Goal: Task Accomplishment & Management: Manage account settings

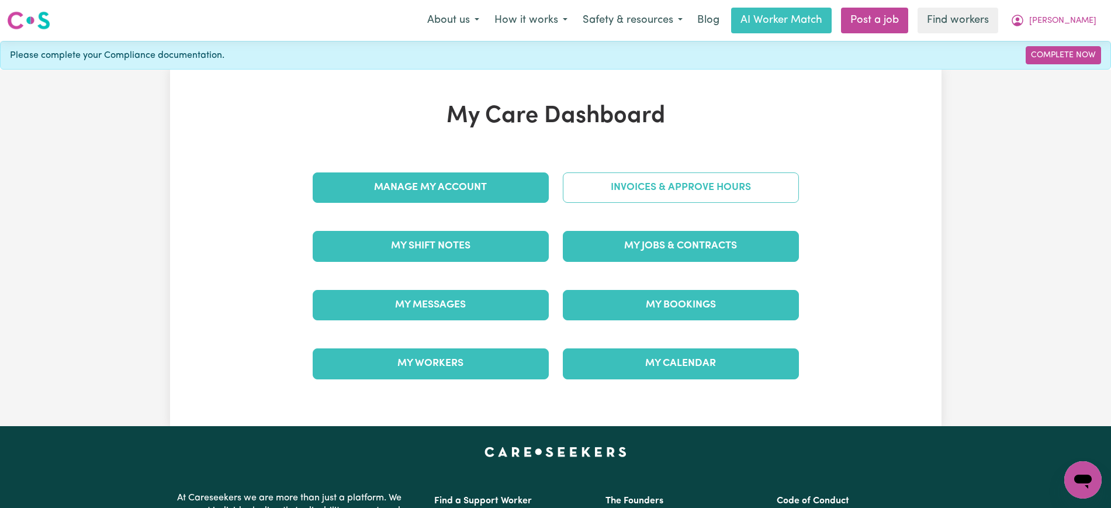
click at [571, 189] on link "Invoices & Approve Hours" at bounding box center [681, 187] width 236 height 30
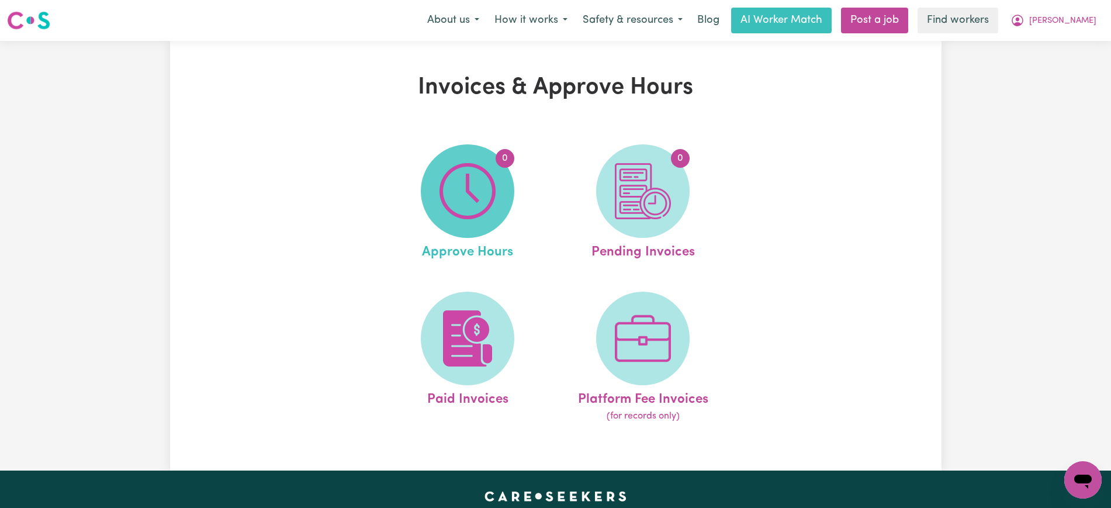
click at [495, 212] on img at bounding box center [468, 191] width 56 height 56
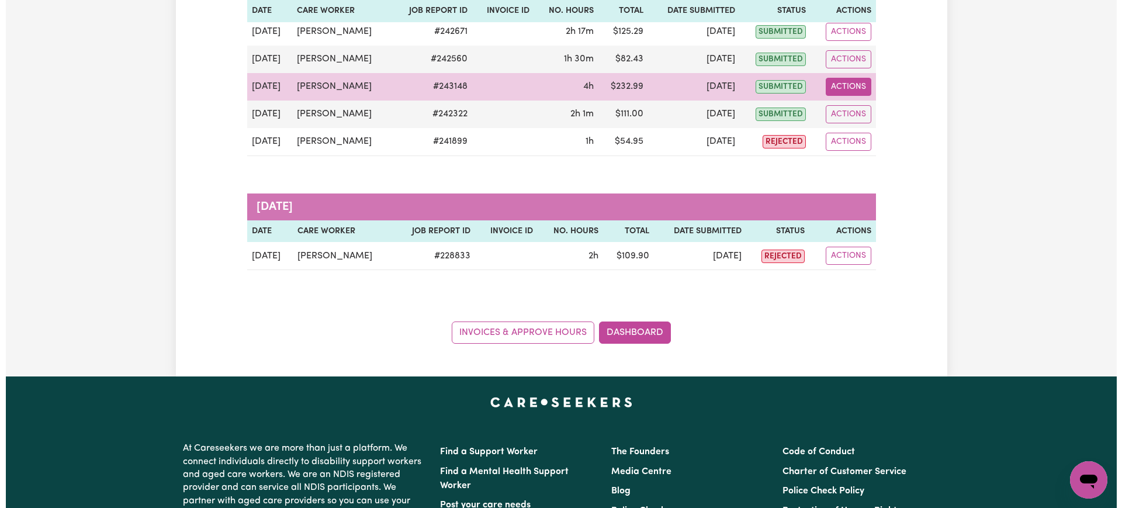
scroll to position [219, 0]
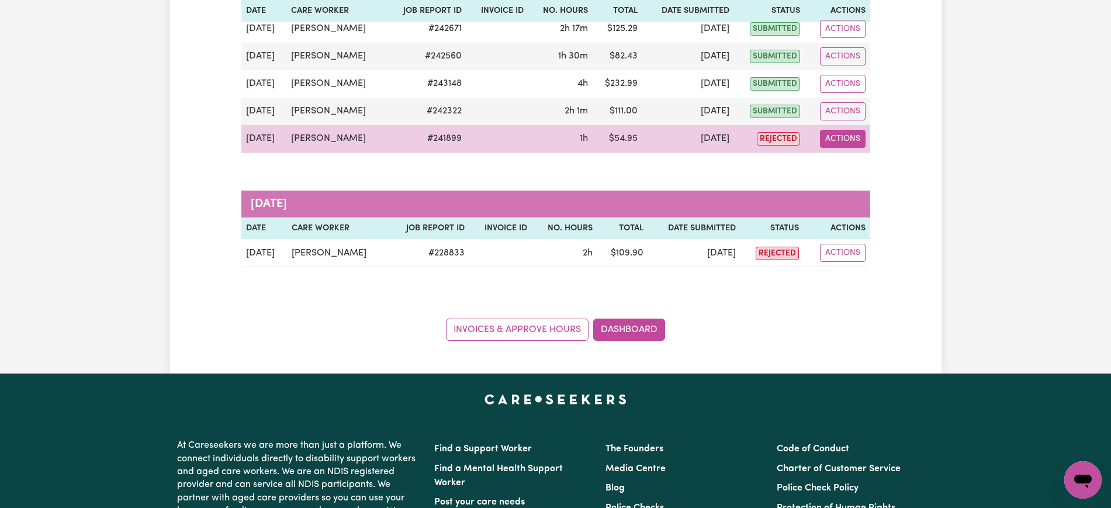
click at [854, 137] on button "Actions" at bounding box center [843, 139] width 46 height 18
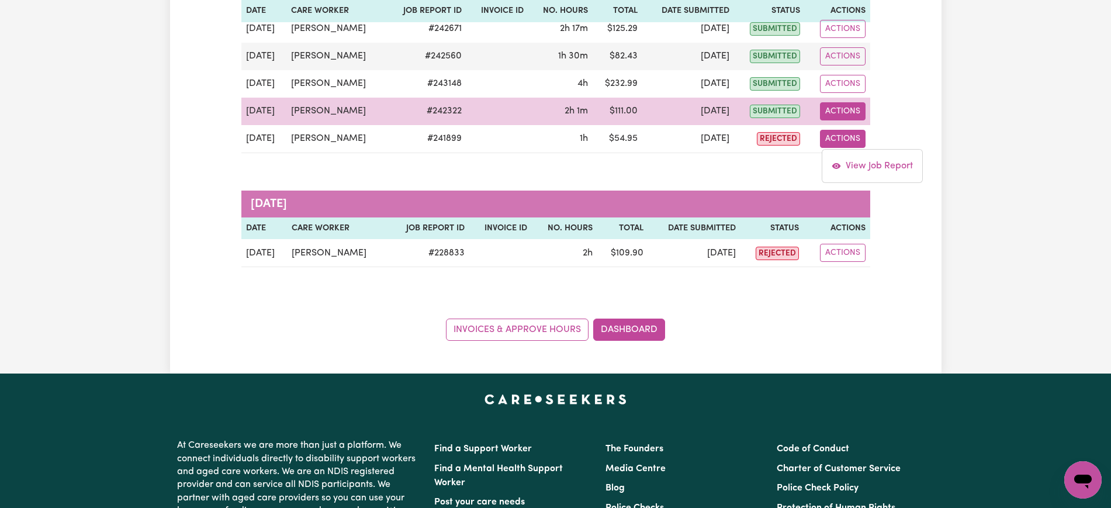
click at [844, 110] on button "Actions" at bounding box center [843, 111] width 46 height 18
click at [862, 136] on link "View Job Report" at bounding box center [872, 138] width 100 height 23
select select "pm"
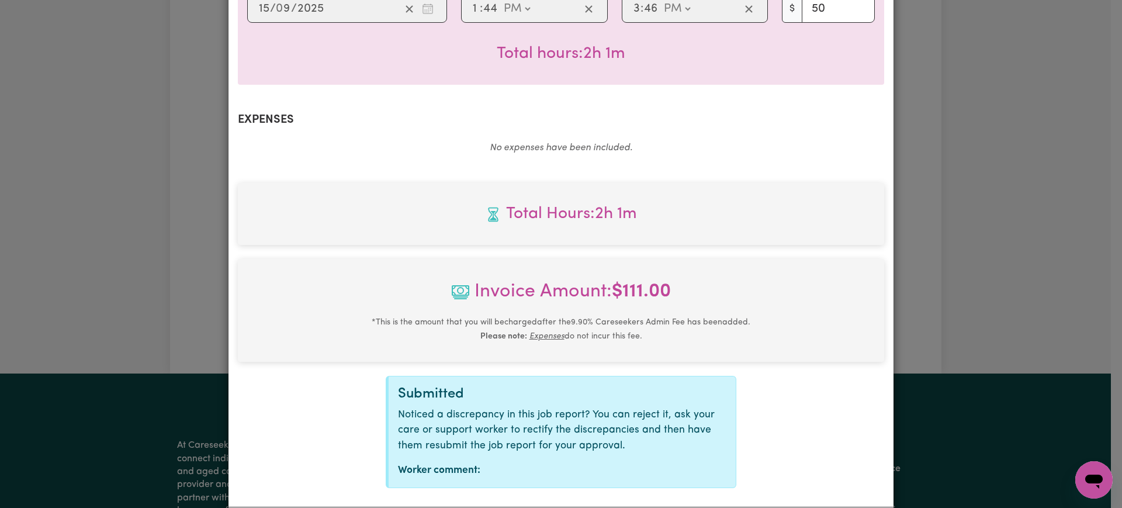
scroll to position [393, 0]
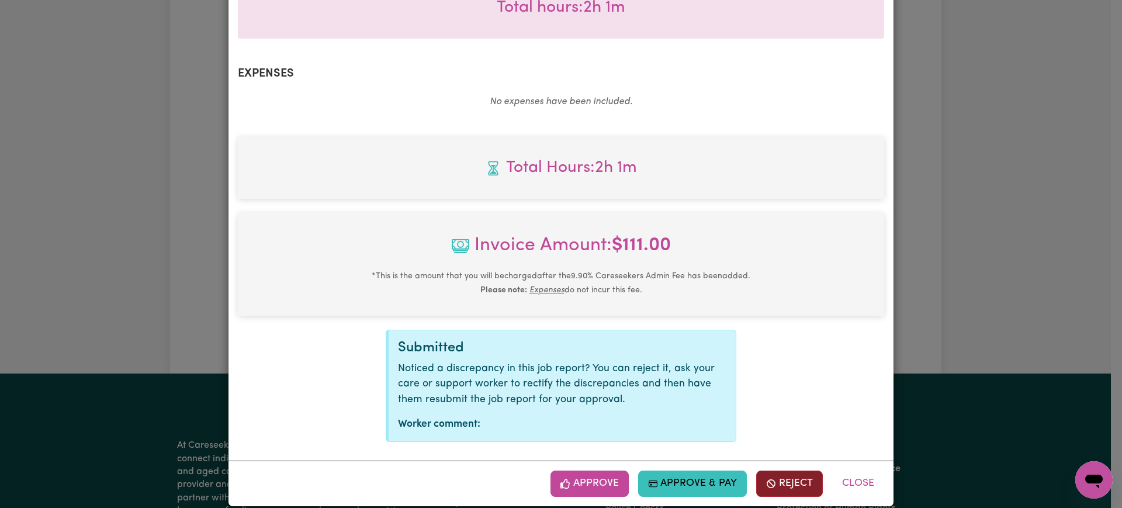
click at [777, 471] on button "Reject" at bounding box center [789, 484] width 67 height 26
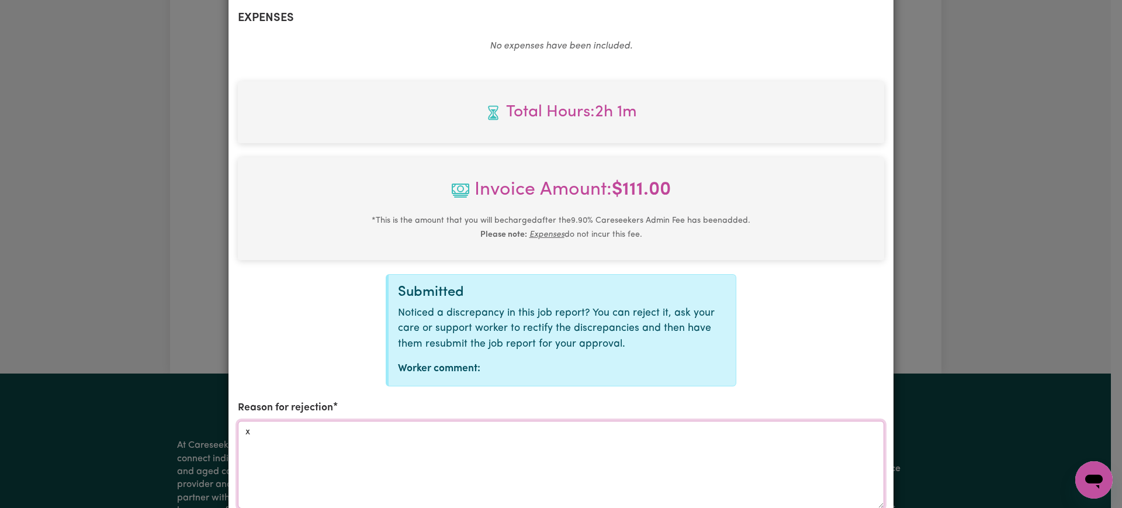
scroll to position [466, 0]
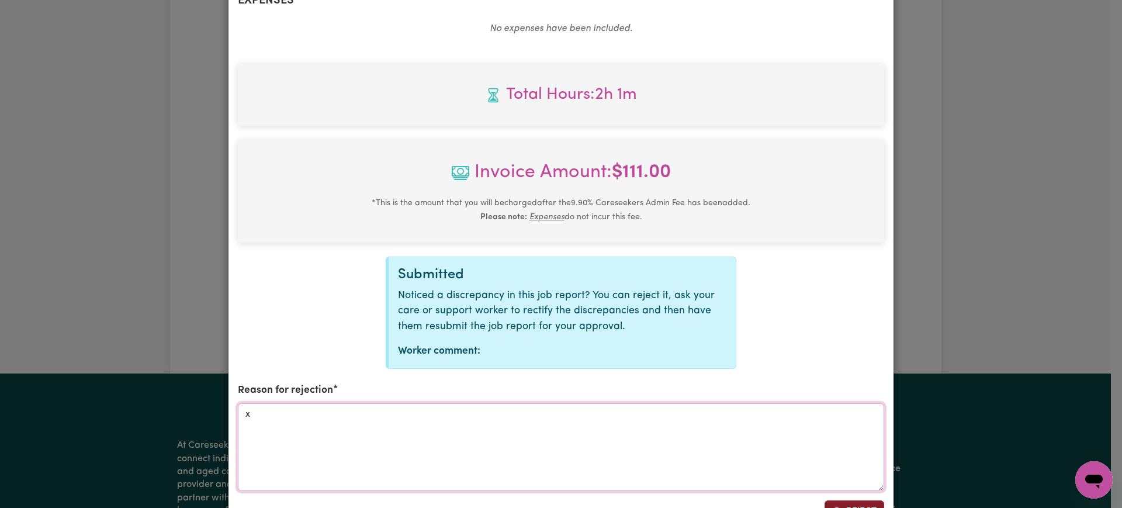
type textarea "x"
click at [844, 500] on button "Reject" at bounding box center [855, 511] width 60 height 22
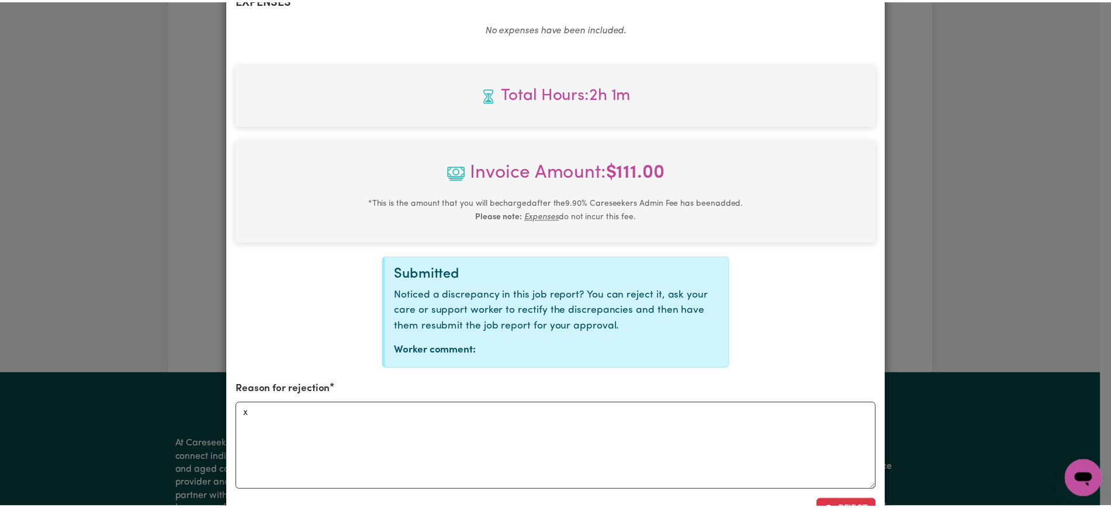
scroll to position [393, 0]
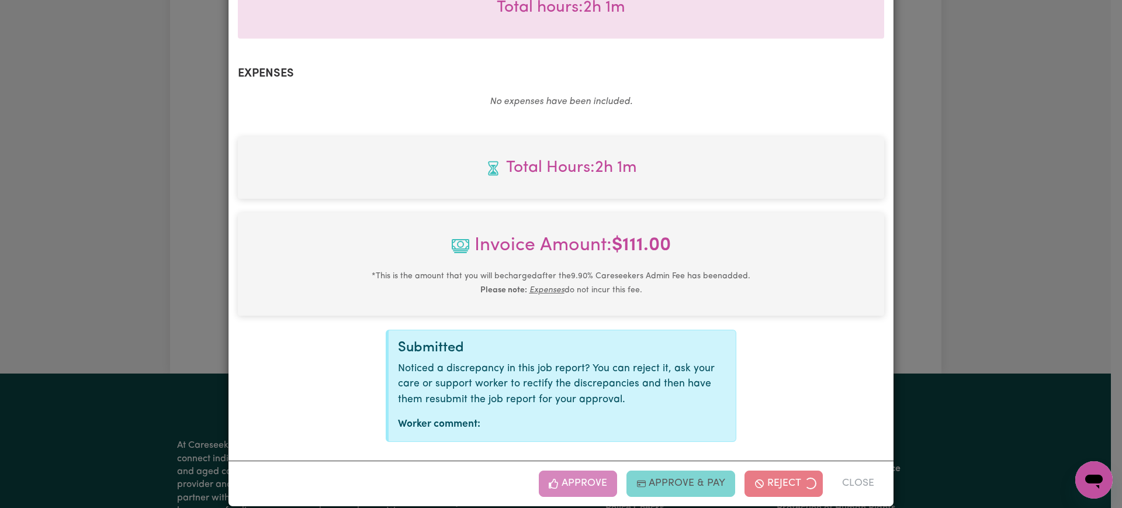
click at [970, 278] on div "Job Report # 242322 - [PERSON_NAME] Summary Job report # 242322 Client name: [P…" at bounding box center [561, 254] width 1122 height 508
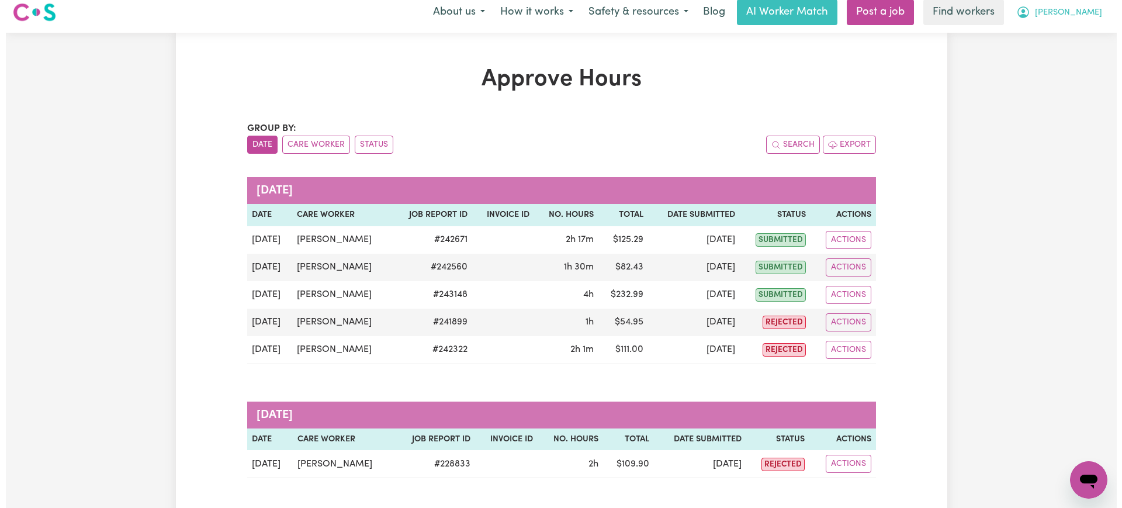
scroll to position [9, 0]
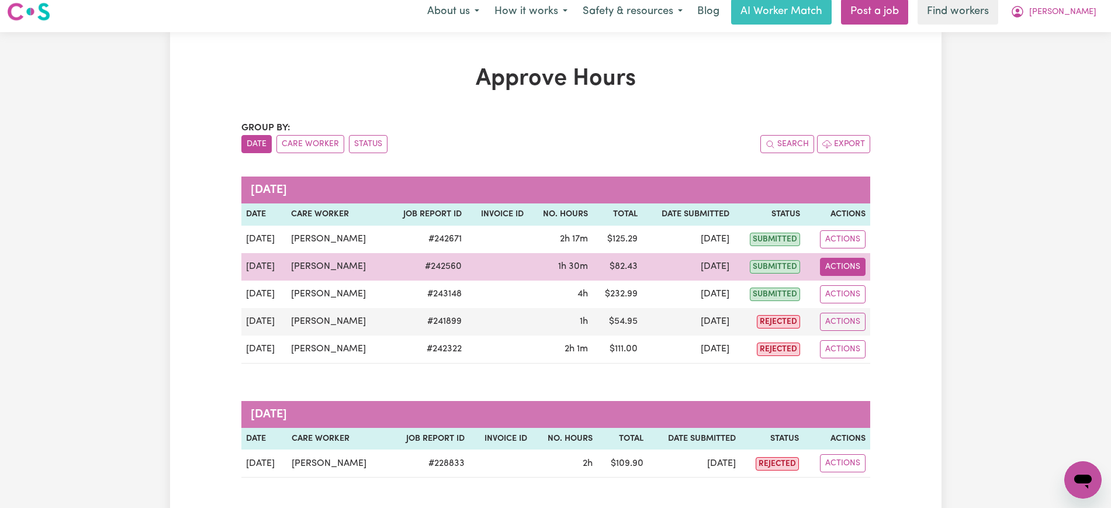
click at [844, 269] on button "Actions" at bounding box center [843, 267] width 46 height 18
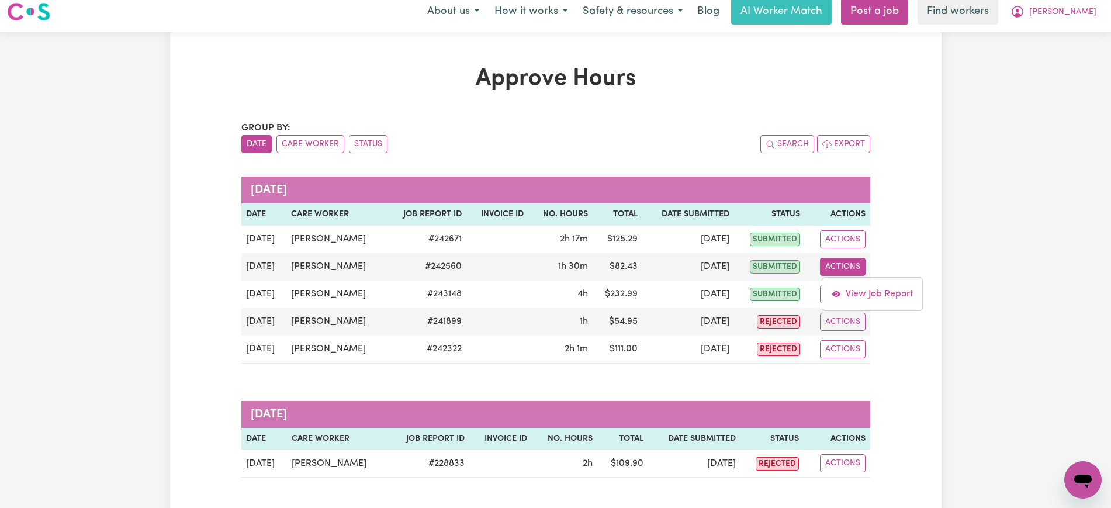
click at [1026, 232] on div "Approve Hours Group by: Date Care Worker Status Search Export [DATE] Date Care …" at bounding box center [555, 308] width 1111 height 552
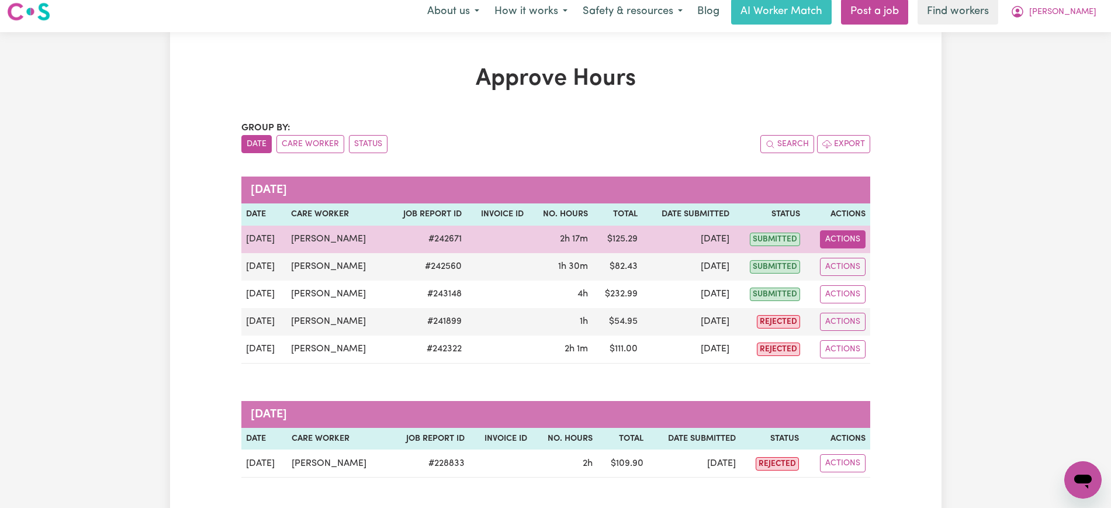
click at [827, 231] on button "Actions" at bounding box center [843, 239] width 46 height 18
click at [861, 261] on link "View Job Report" at bounding box center [872, 266] width 100 height 23
select select "pm"
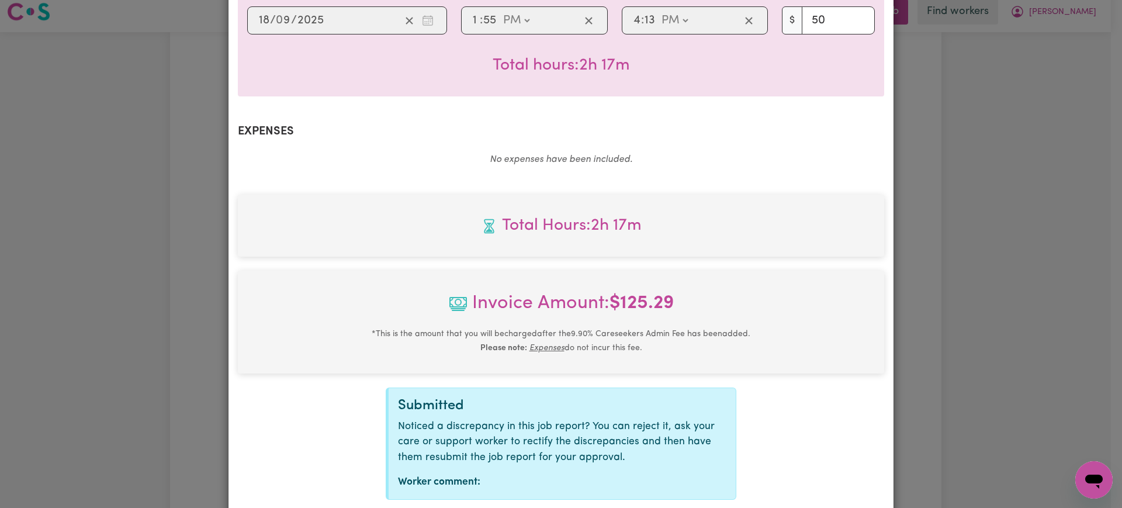
scroll to position [365, 0]
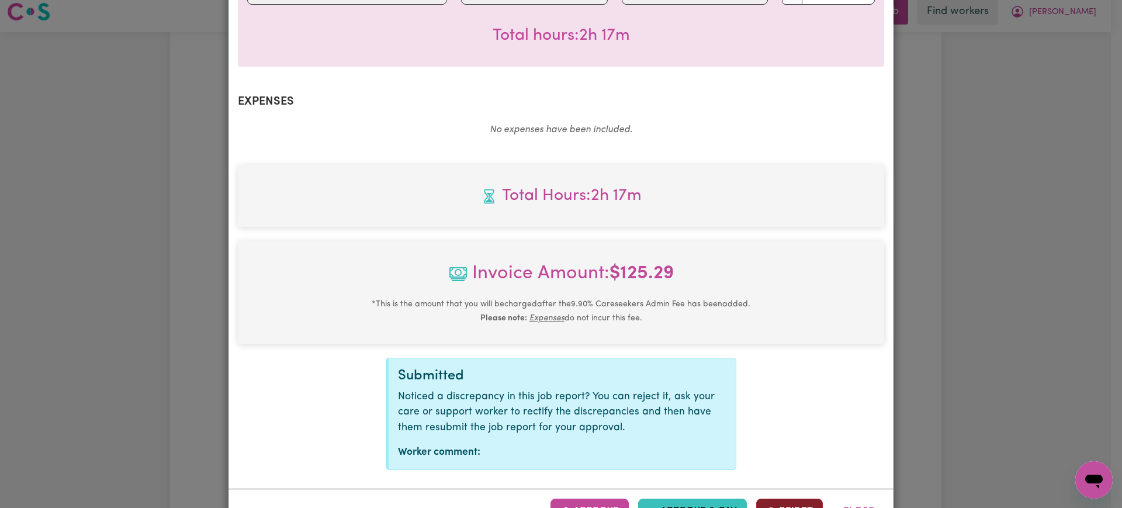
click at [803, 499] on button "Reject" at bounding box center [789, 512] width 67 height 26
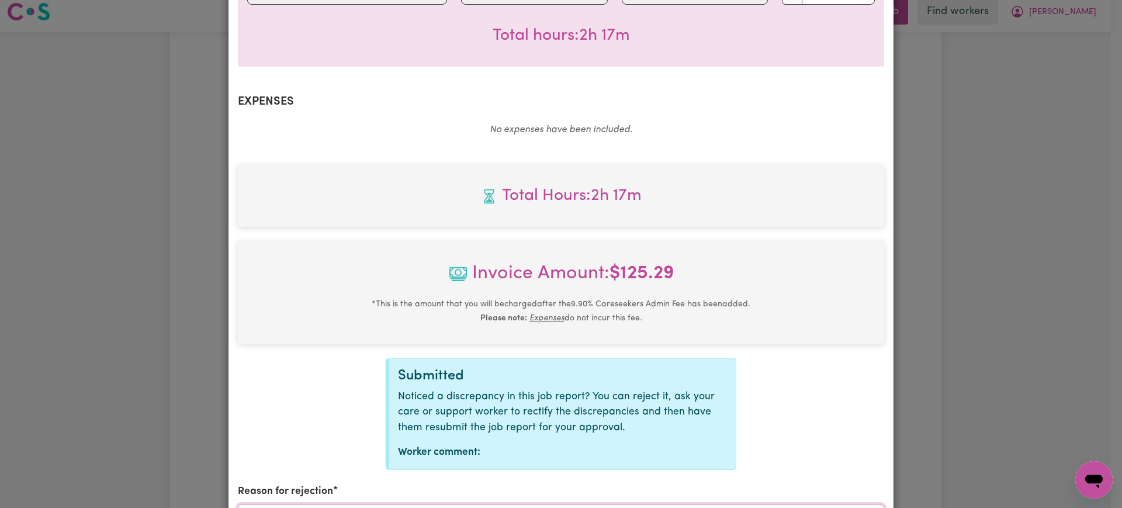
drag, startPoint x: 424, startPoint y: 495, endPoint x: 468, endPoint y: 455, distance: 59.2
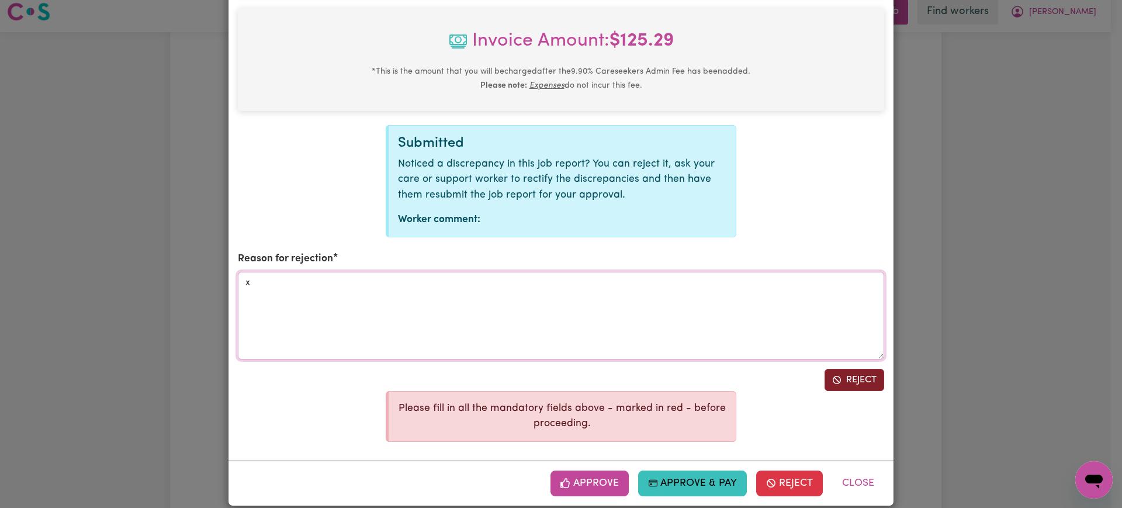
type textarea "x"
click at [849, 369] on button "Reject" at bounding box center [855, 380] width 60 height 22
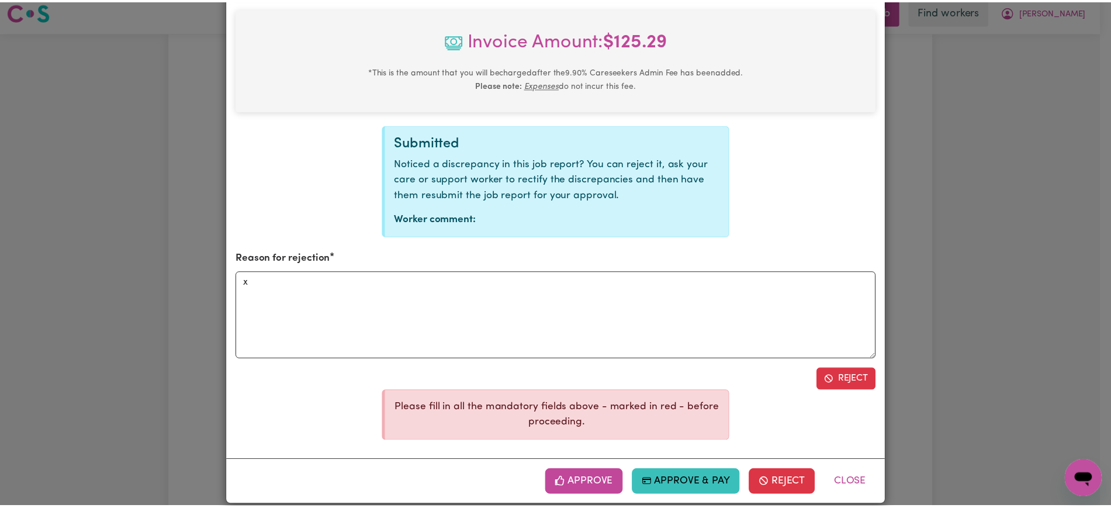
scroll to position [393, 0]
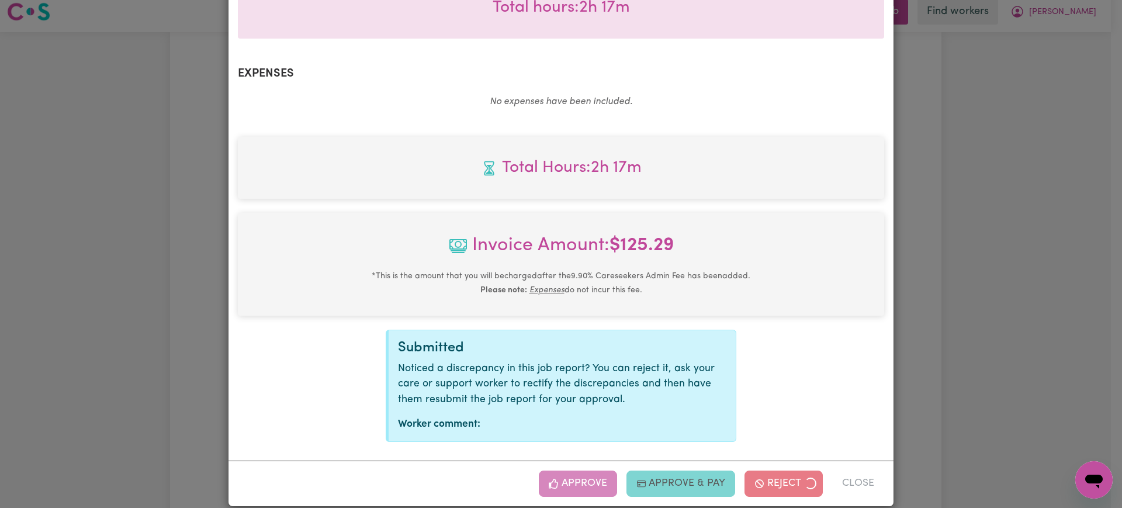
drag, startPoint x: 935, startPoint y: 314, endPoint x: 975, endPoint y: 264, distance: 64.0
click at [937, 313] on div "Job Report # 242671 - [PERSON_NAME] Summary Job report # 242671 Client name: [P…" at bounding box center [561, 254] width 1122 height 508
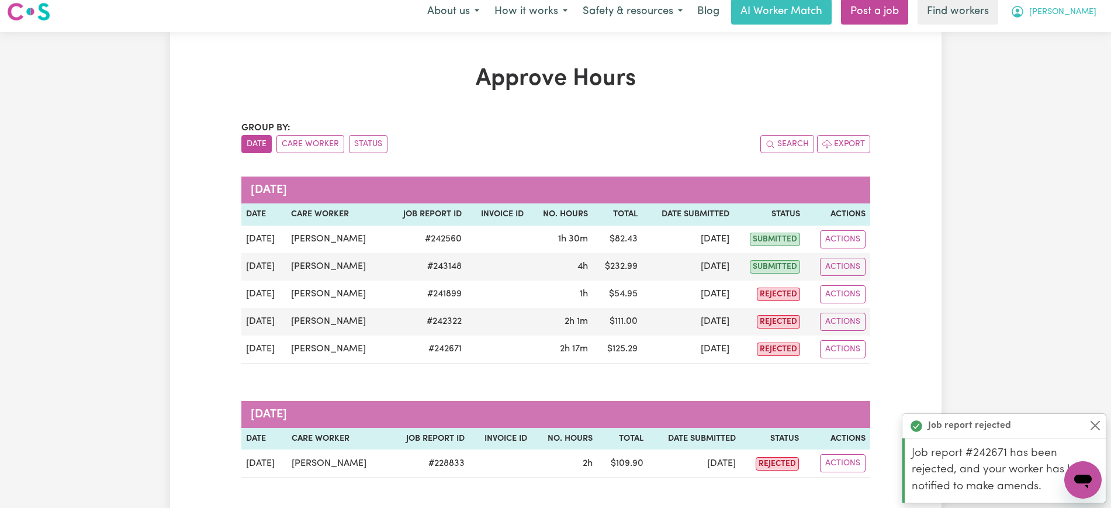
click at [1024, 9] on icon "My Account" at bounding box center [1018, 12] width 12 height 12
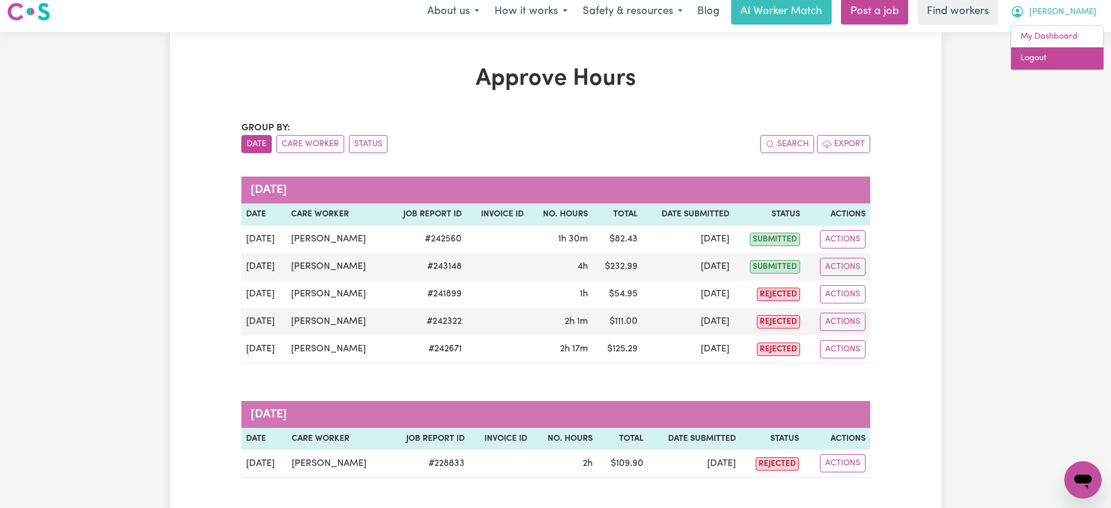
click at [1054, 69] on link "Logout" at bounding box center [1057, 58] width 92 height 22
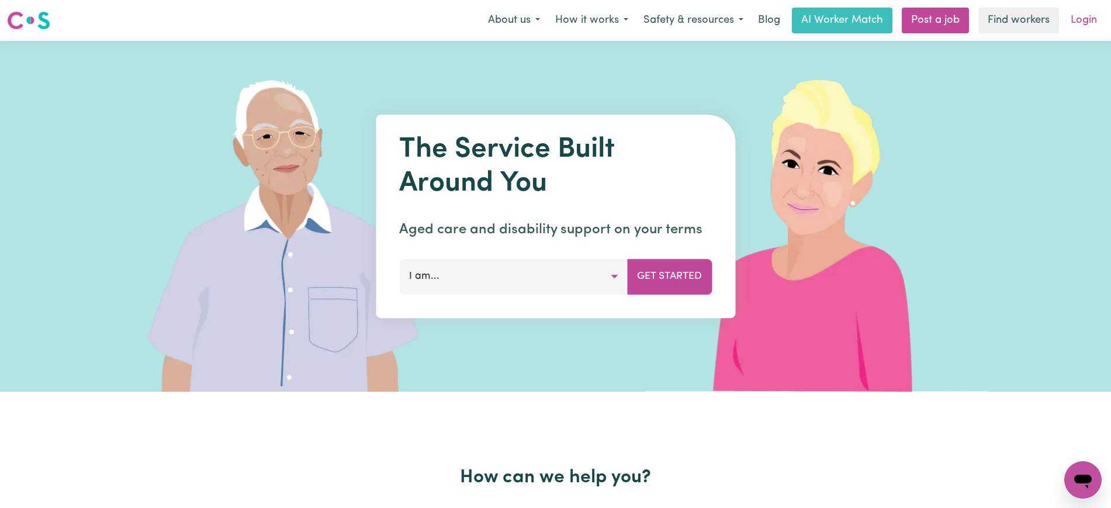
click at [1085, 22] on link "Login" at bounding box center [1084, 21] width 40 height 26
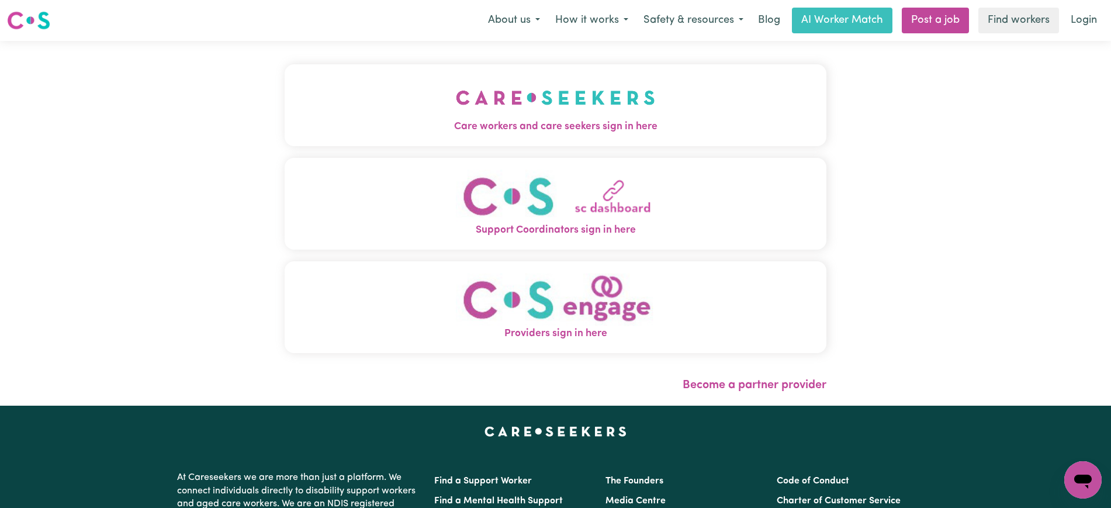
click at [620, 127] on span "Care workers and care seekers sign in here" at bounding box center [556, 126] width 542 height 15
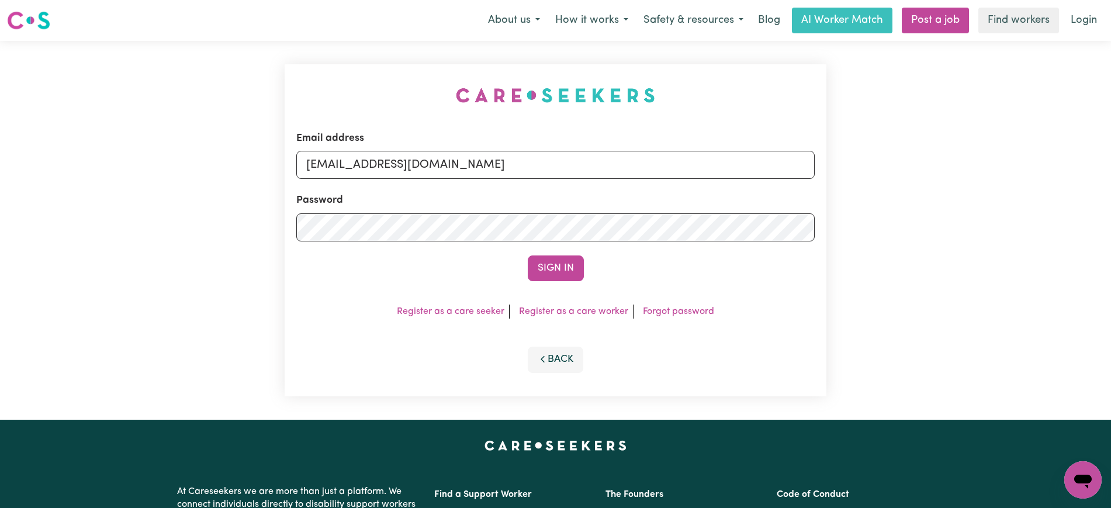
drag, startPoint x: 233, startPoint y: 80, endPoint x: 265, endPoint y: 84, distance: 32.4
click at [237, 79] on div "Email address [EMAIL_ADDRESS][DOMAIN_NAME] Password Sign In Register as a care …" at bounding box center [555, 230] width 1111 height 379
drag, startPoint x: 364, startPoint y: 165, endPoint x: 896, endPoint y: 168, distance: 531.4
click at [896, 168] on div "Email address [EMAIL_ADDRESS][DOMAIN_NAME] Password Sign In Register as a care …" at bounding box center [555, 230] width 1111 height 379
type input "SUPERUSER~[EMAIL_ADDRESS][DOMAIN_NAME]"
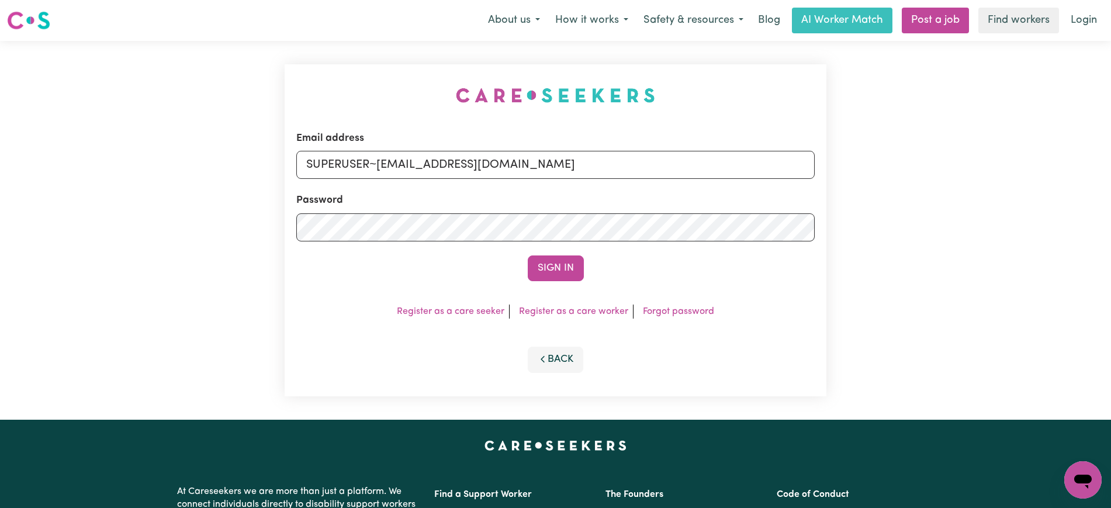
click at [528, 255] on button "Sign In" at bounding box center [556, 268] width 56 height 26
